Goal: Check status: Check status

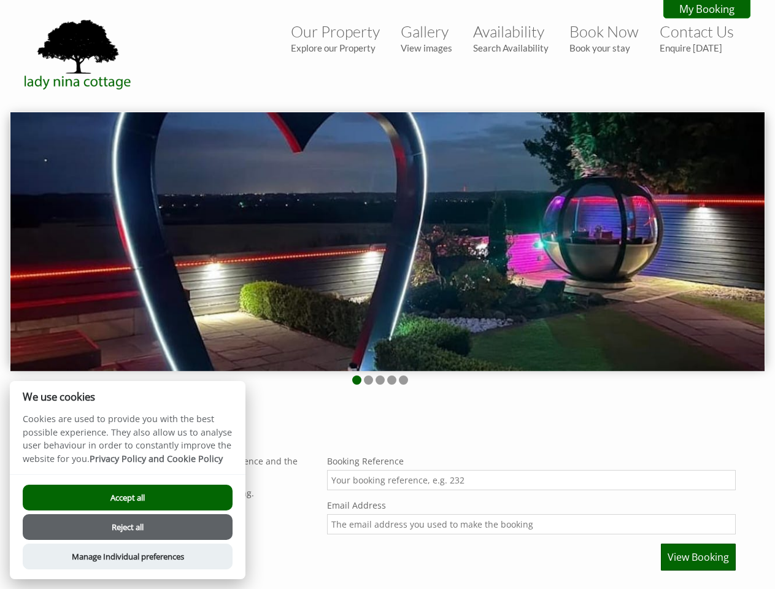
click at [387, 294] on img at bounding box center [387, 241] width 754 height 259
click at [387, 239] on img at bounding box center [387, 241] width 754 height 259
click at [356, 380] on li at bounding box center [356, 379] width 9 height 9
click at [368, 380] on li at bounding box center [368, 379] width 9 height 9
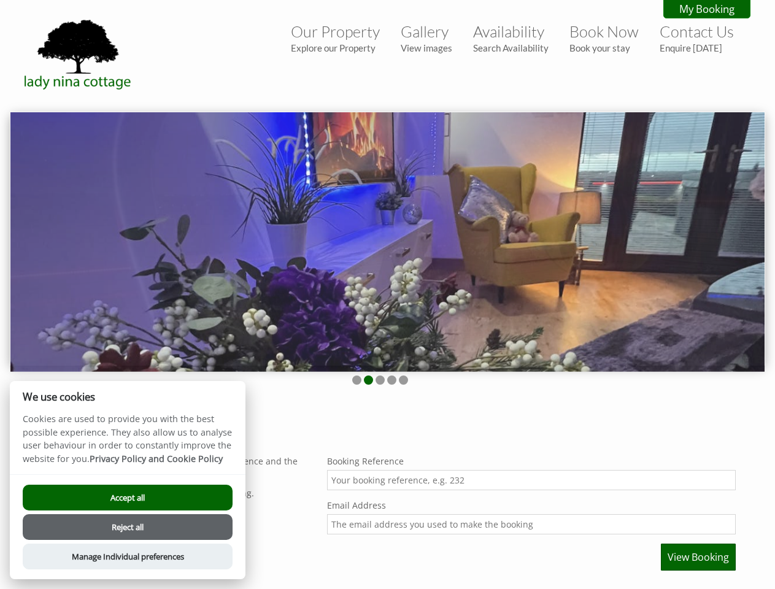
click at [380, 380] on li at bounding box center [379, 379] width 9 height 9
click at [391, 380] on li at bounding box center [391, 379] width 9 height 9
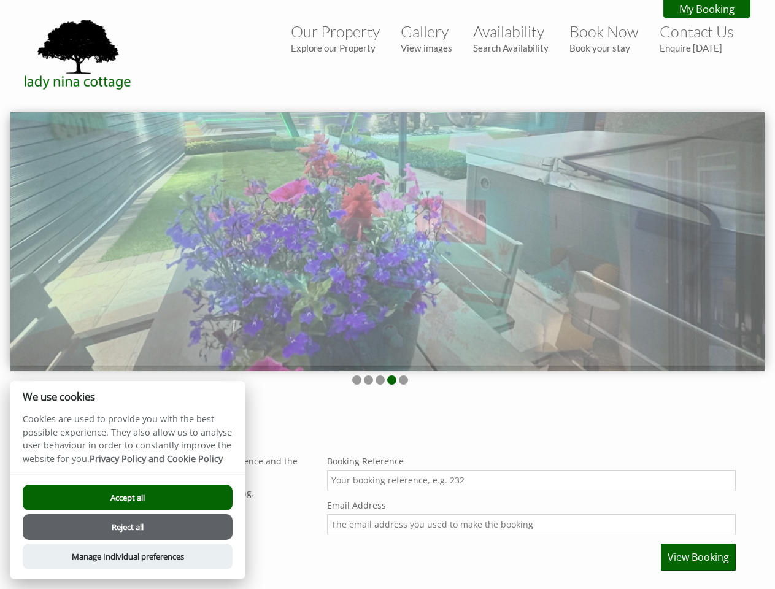
click at [403, 380] on li at bounding box center [403, 379] width 9 height 9
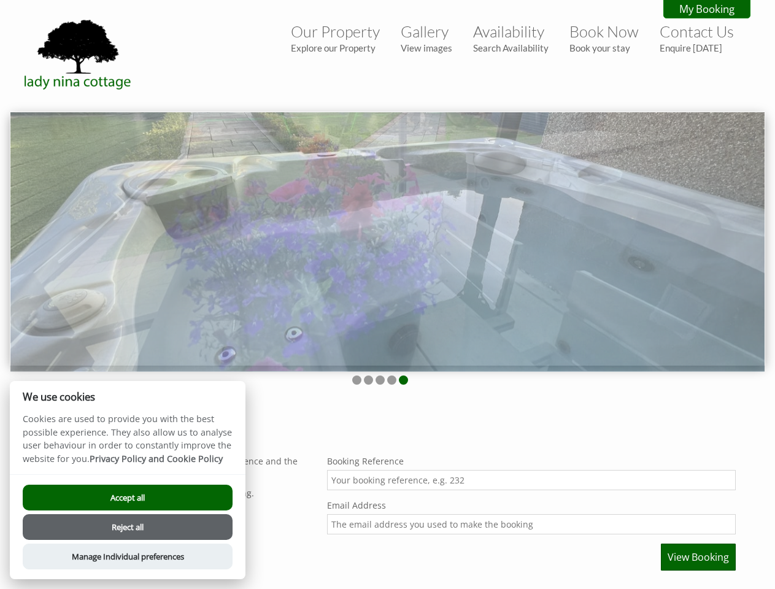
click at [698, 557] on span "View Booking" at bounding box center [698, 556] width 61 height 13
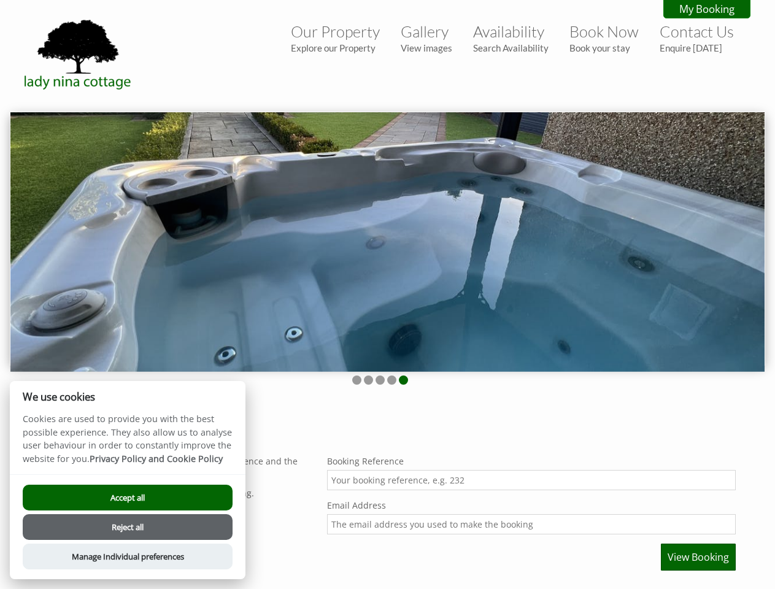
click at [128, 498] on button "Accept all" at bounding box center [128, 498] width 210 height 26
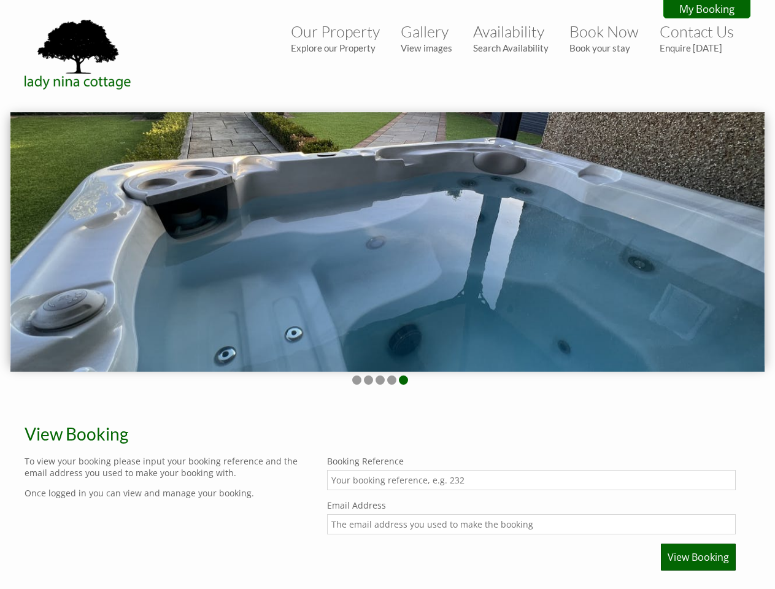
click at [128, 530] on button "Reject all" at bounding box center [128, 543] width 210 height 26
